Goal: Task Accomplishment & Management: Use online tool/utility

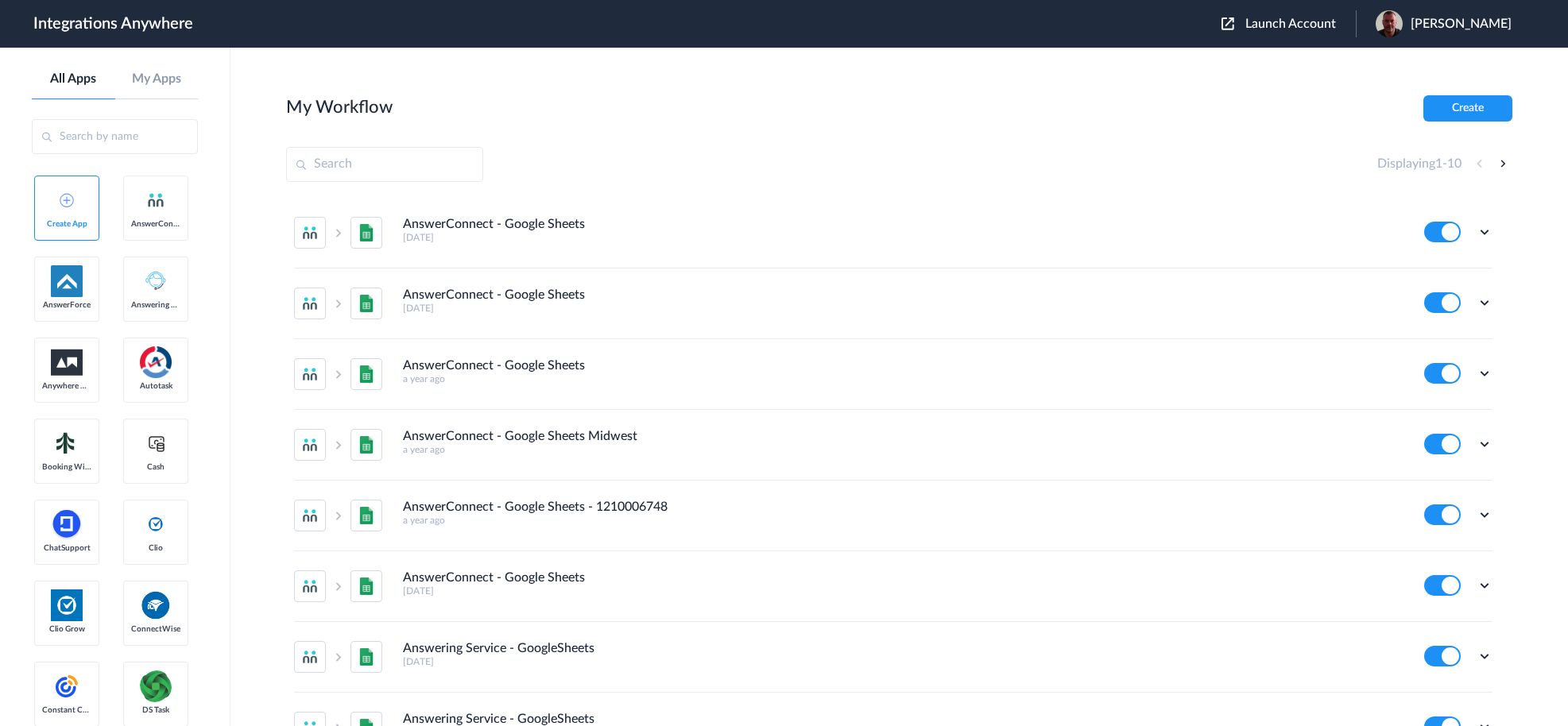
click at [1294, 19] on span "Launch Account" at bounding box center [1291, 24] width 91 height 13
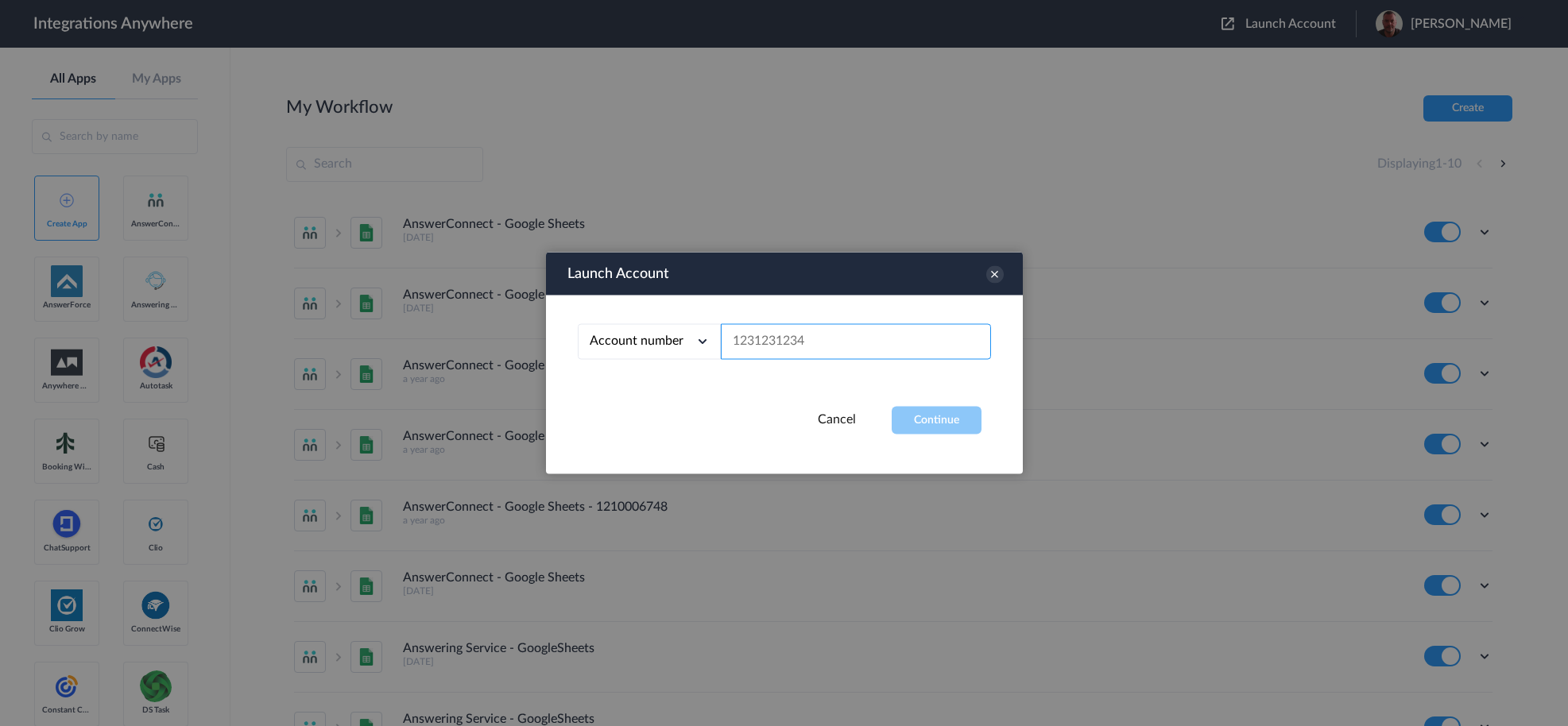
click at [741, 344] on input "text" at bounding box center [855, 342] width 270 height 36
paste input "kahala"
click at [920, 416] on button "Continue" at bounding box center [936, 421] width 90 height 28
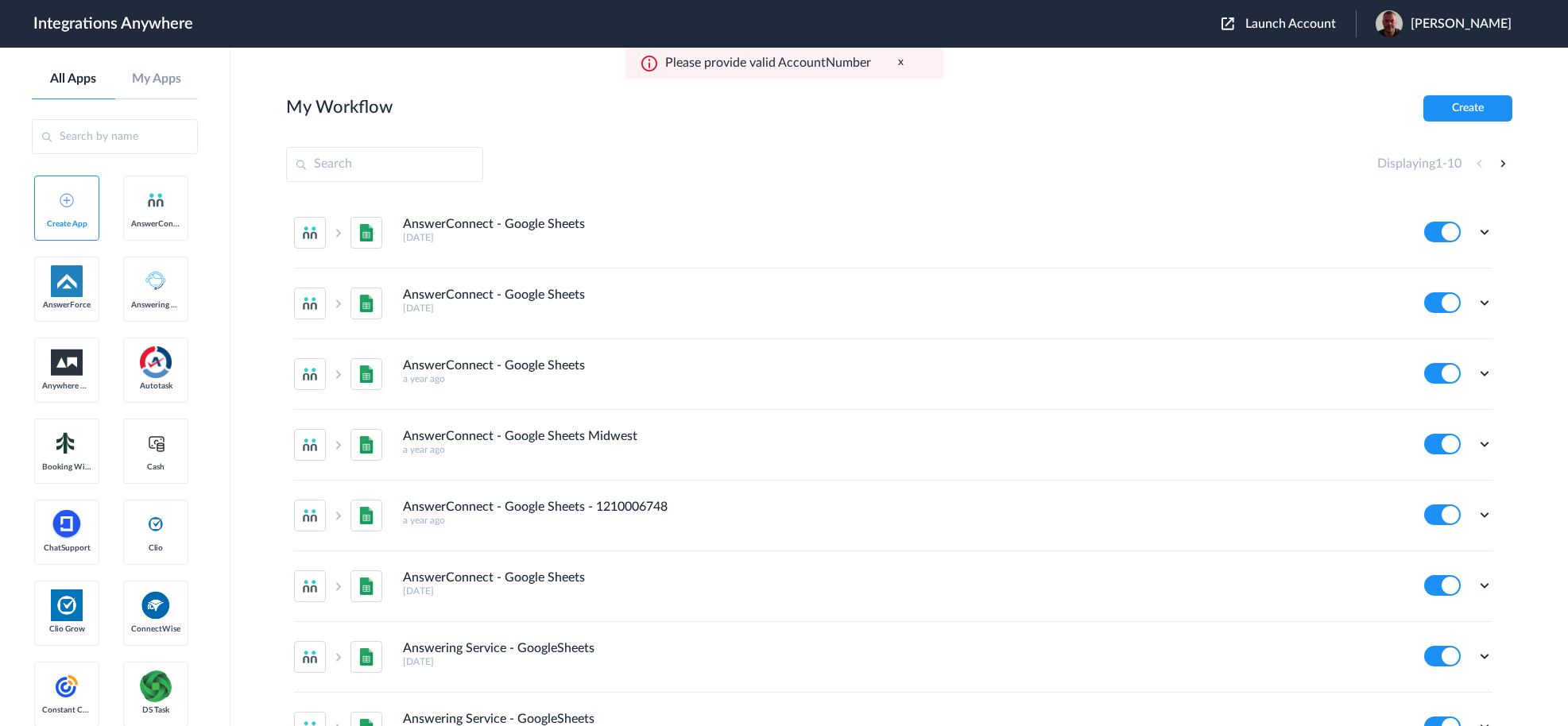
click at [1295, 27] on span "Launch Account" at bounding box center [1291, 24] width 91 height 13
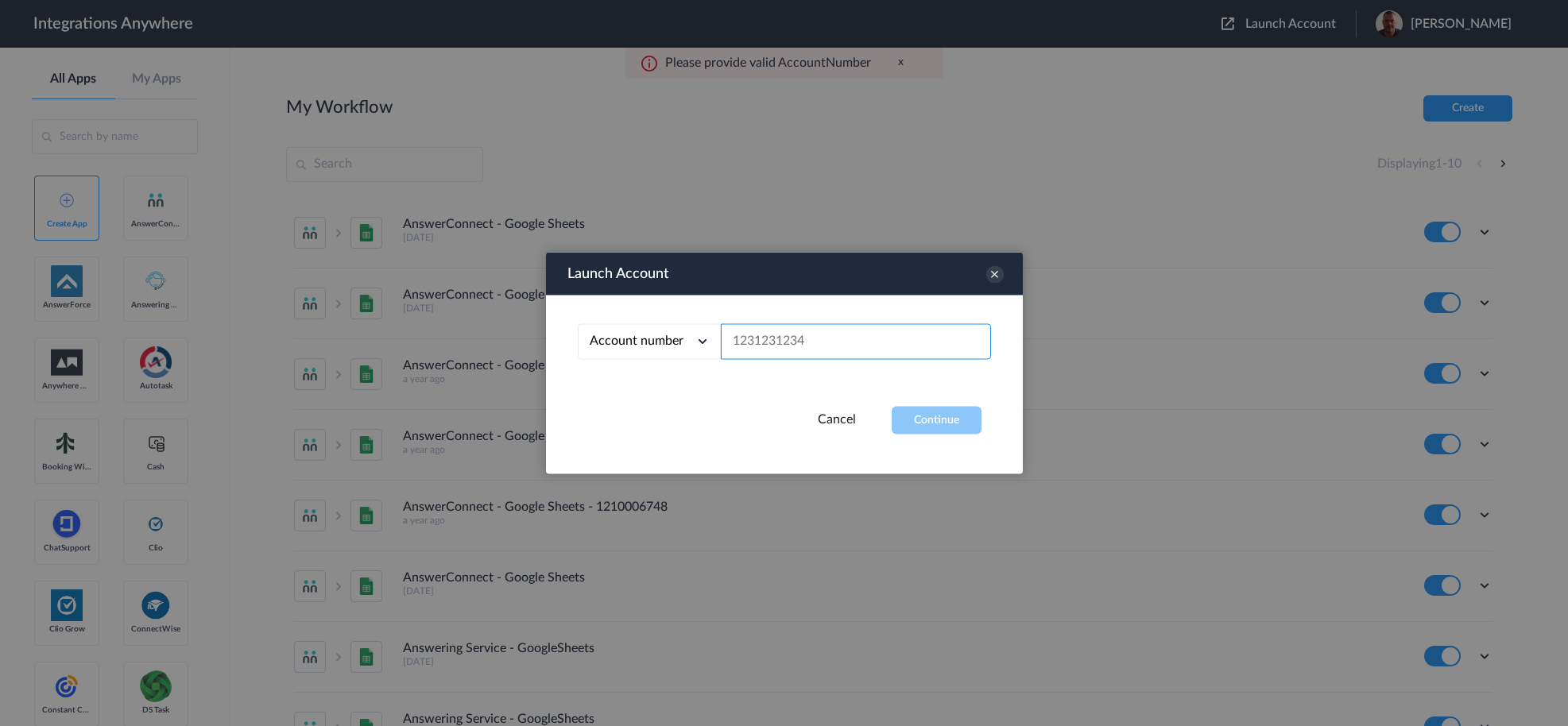
click at [853, 340] on input "text" at bounding box center [855, 342] width 270 height 36
paste input "2482750441"
type input "2482750441"
click at [915, 416] on button "Continue" at bounding box center [936, 421] width 90 height 28
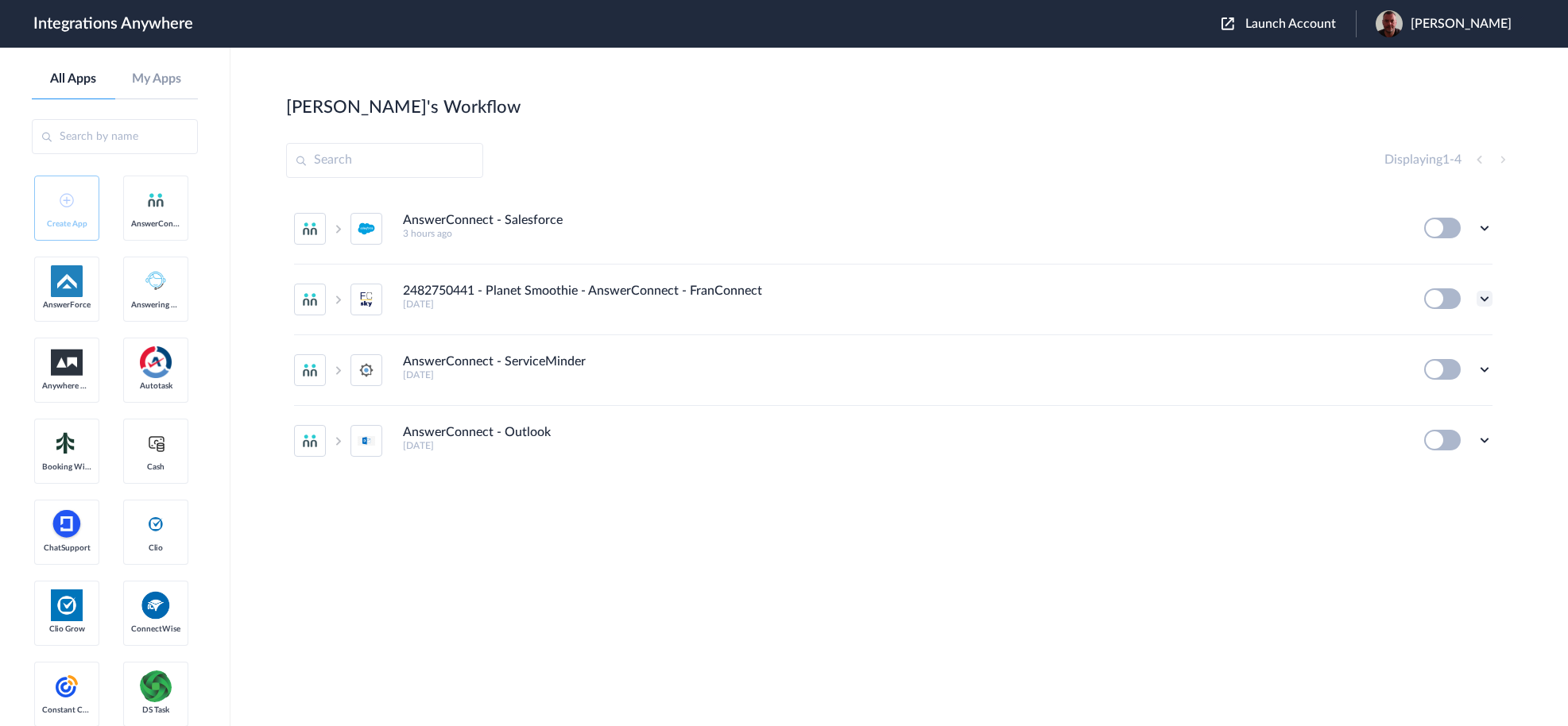
click at [1480, 302] on icon at bounding box center [1484, 299] width 16 height 16
click at [1450, 337] on li "Edit" at bounding box center [1440, 336] width 103 height 29
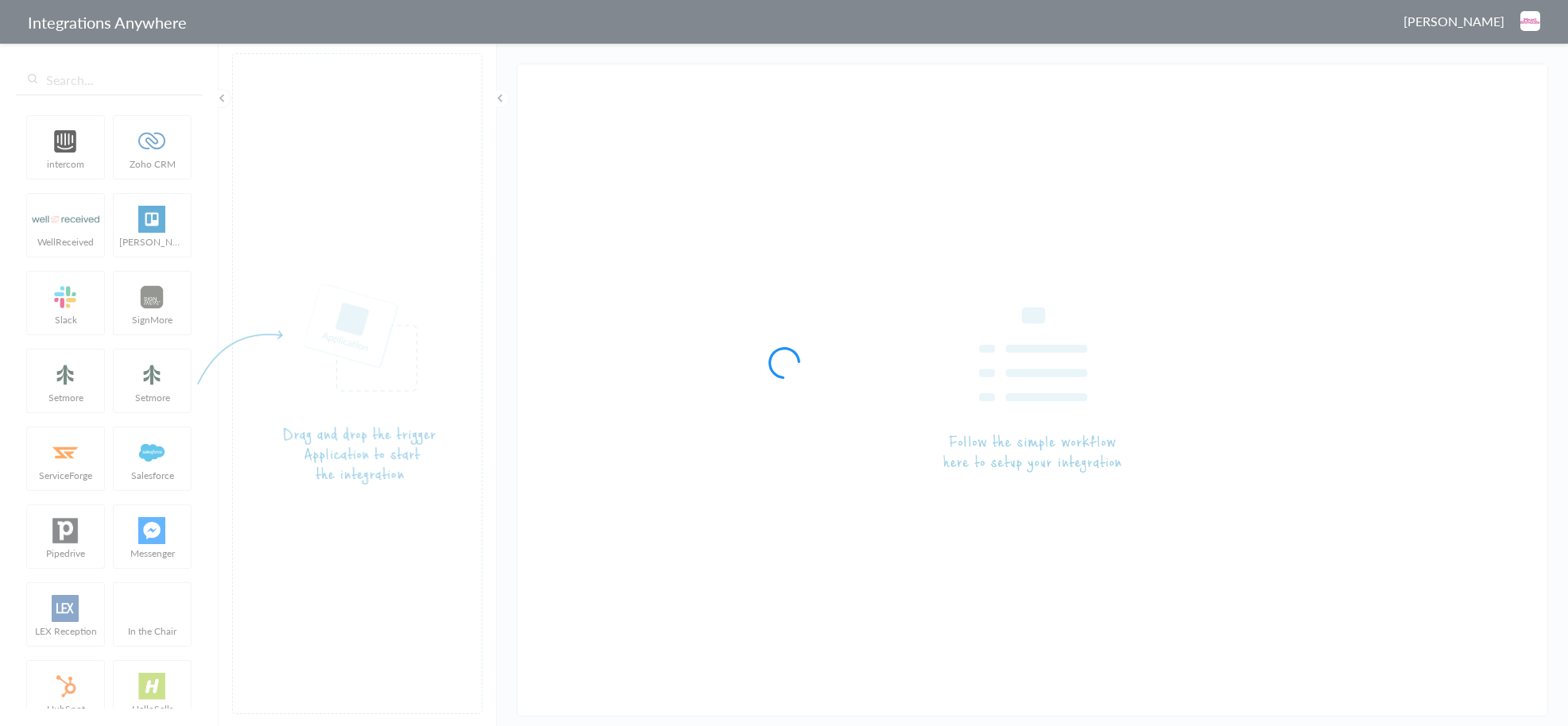
type input "2482750441 - Planet Smoothie - AnswerConnect - FranConnect"
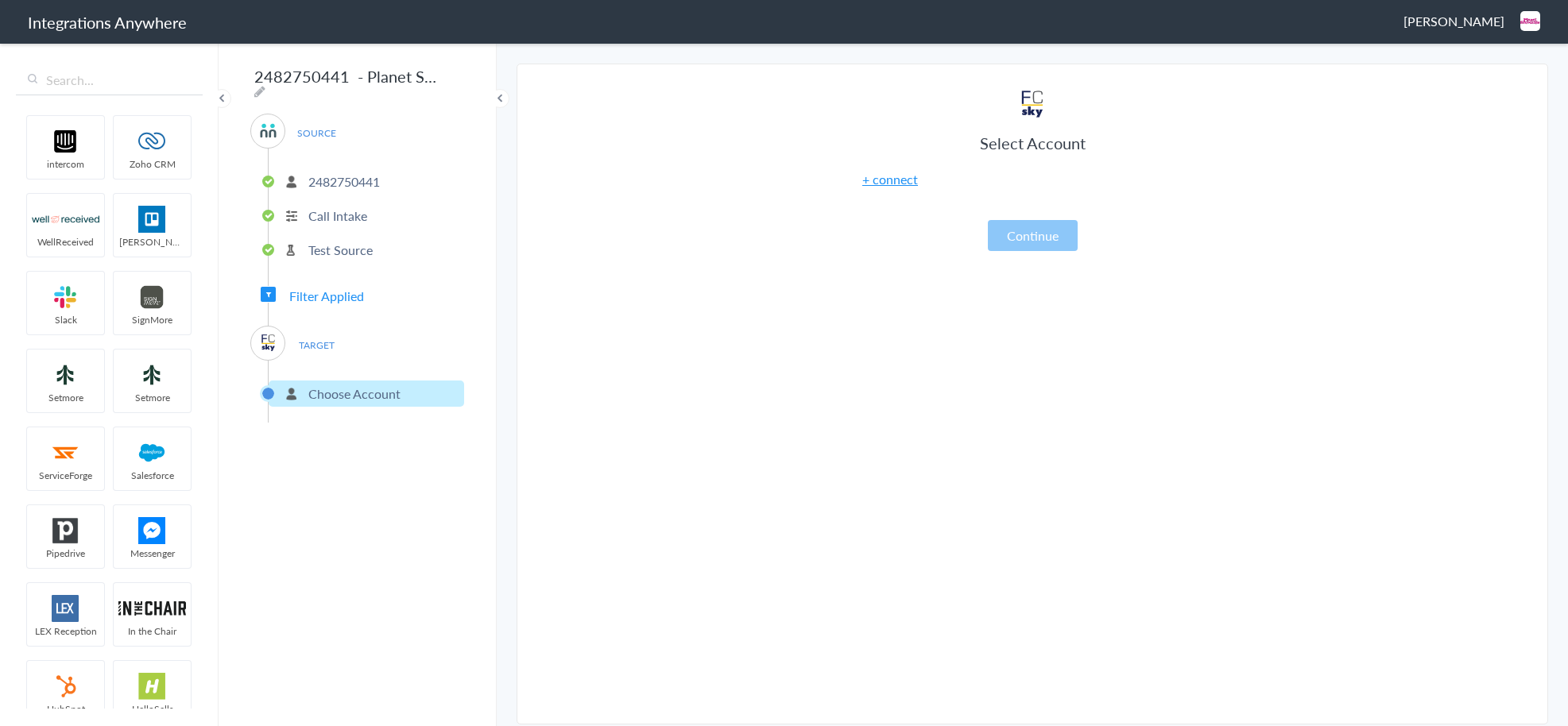
click at [904, 183] on link "+ connect" at bounding box center [890, 179] width 56 height 19
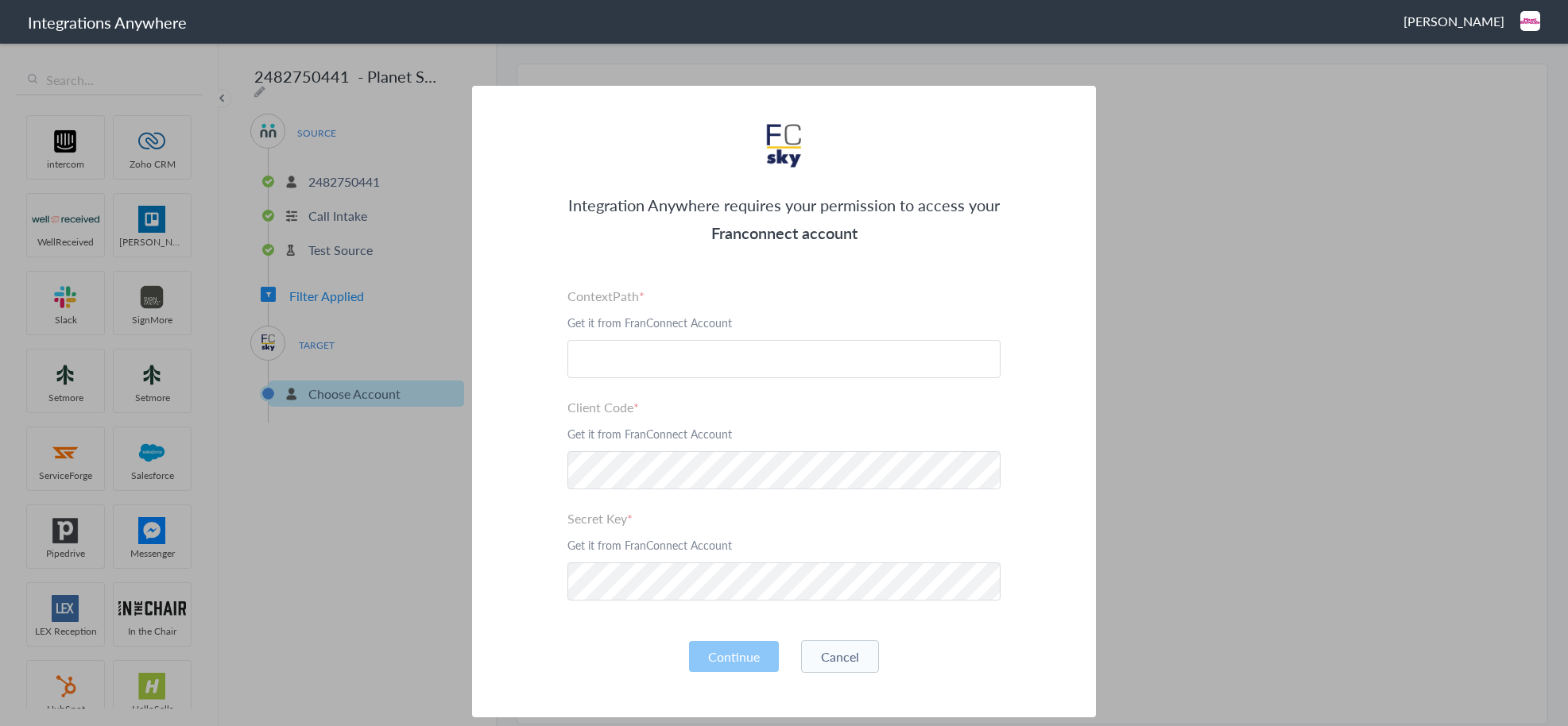
scroll to position [34, 0]
